Goal: Transaction & Acquisition: Obtain resource

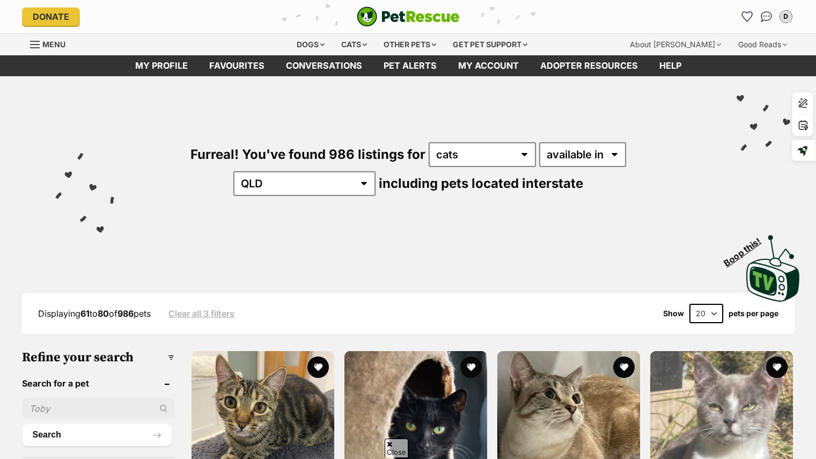
scroll to position [1075, 0]
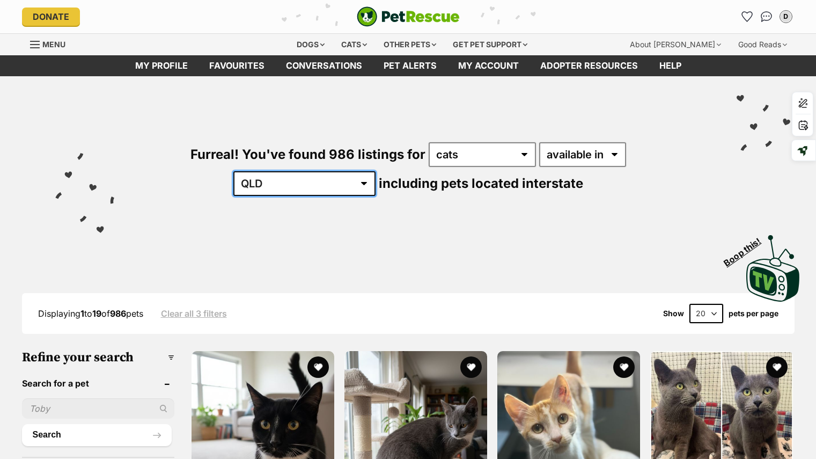
click at [375, 171] on select "[GEOGRAPHIC_DATA] [GEOGRAPHIC_DATA] [GEOGRAPHIC_DATA] [GEOGRAPHIC_DATA] [GEOGRA…" at bounding box center [304, 183] width 142 height 25
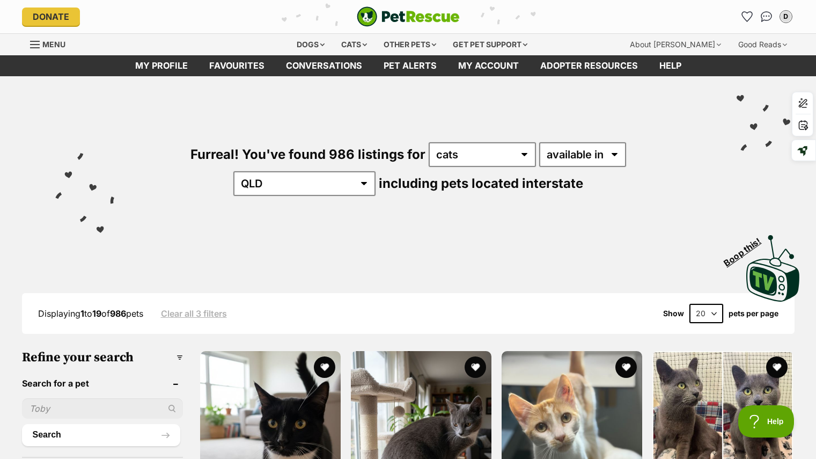
click at [709, 200] on div "Furreal! You've found 986 listings for any type of pet cats dogs other pets ava…" at bounding box center [408, 150] width 784 height 149
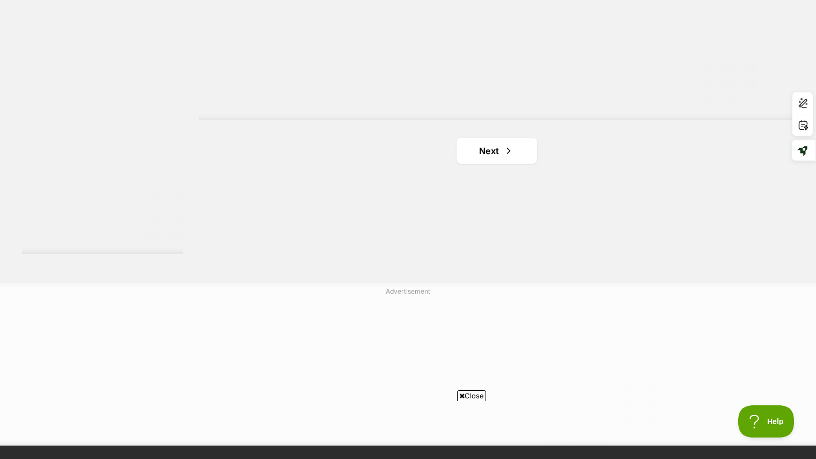
scroll to position [2000, 0]
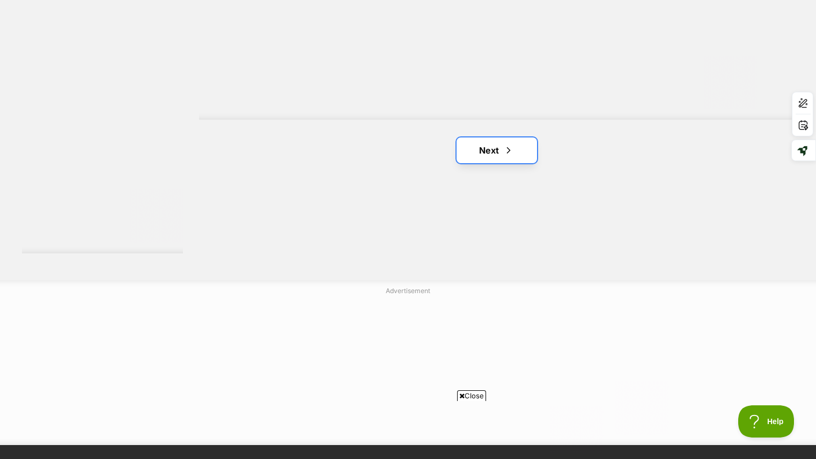
click at [514, 148] on link "Next" at bounding box center [496, 150] width 80 height 26
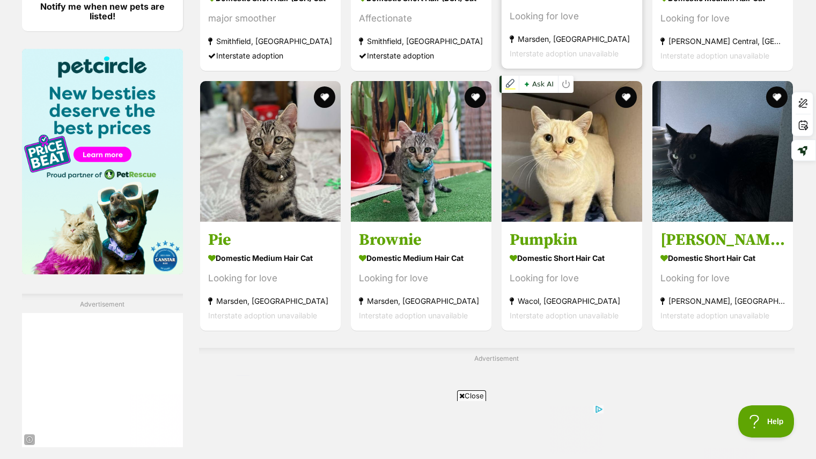
scroll to position [1609, 0]
